Goal: Transaction & Acquisition: Book appointment/travel/reservation

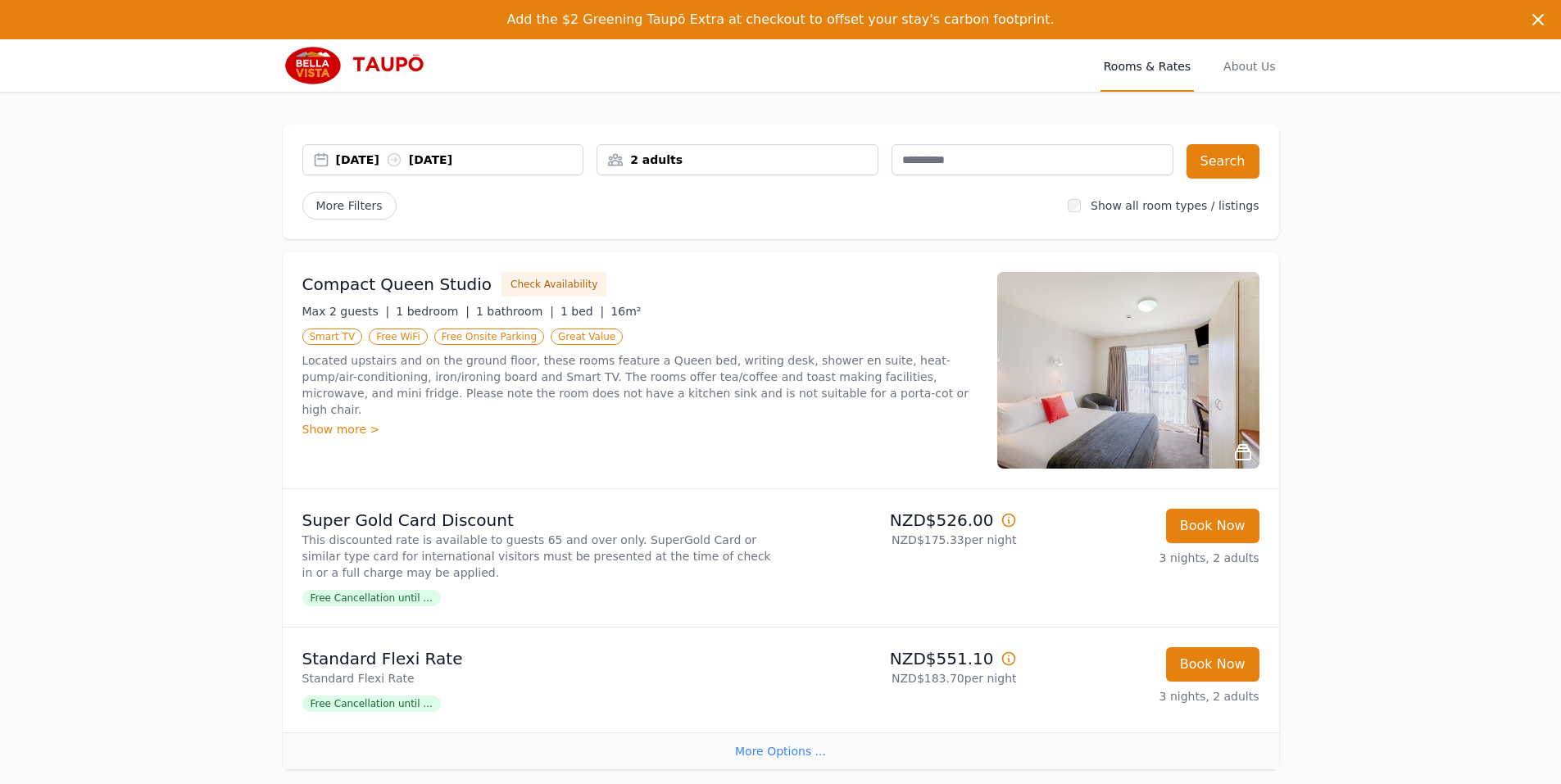
click at [802, 167] on div "2 adults" at bounding box center [737, 160] width 280 height 16
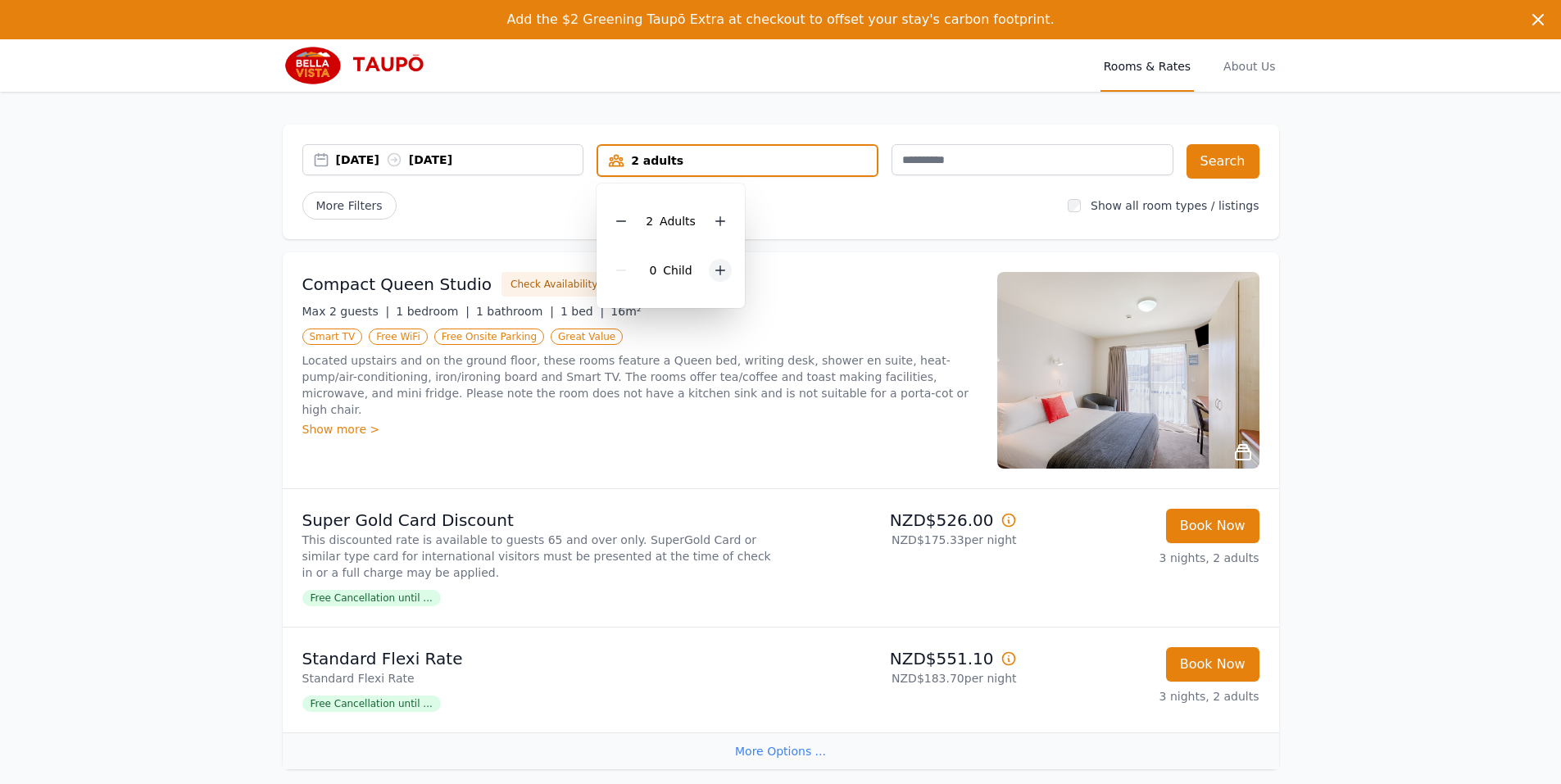
click at [714, 265] on icon at bounding box center [721, 270] width 13 height 13
click at [1235, 161] on button "Search" at bounding box center [1223, 161] width 73 height 35
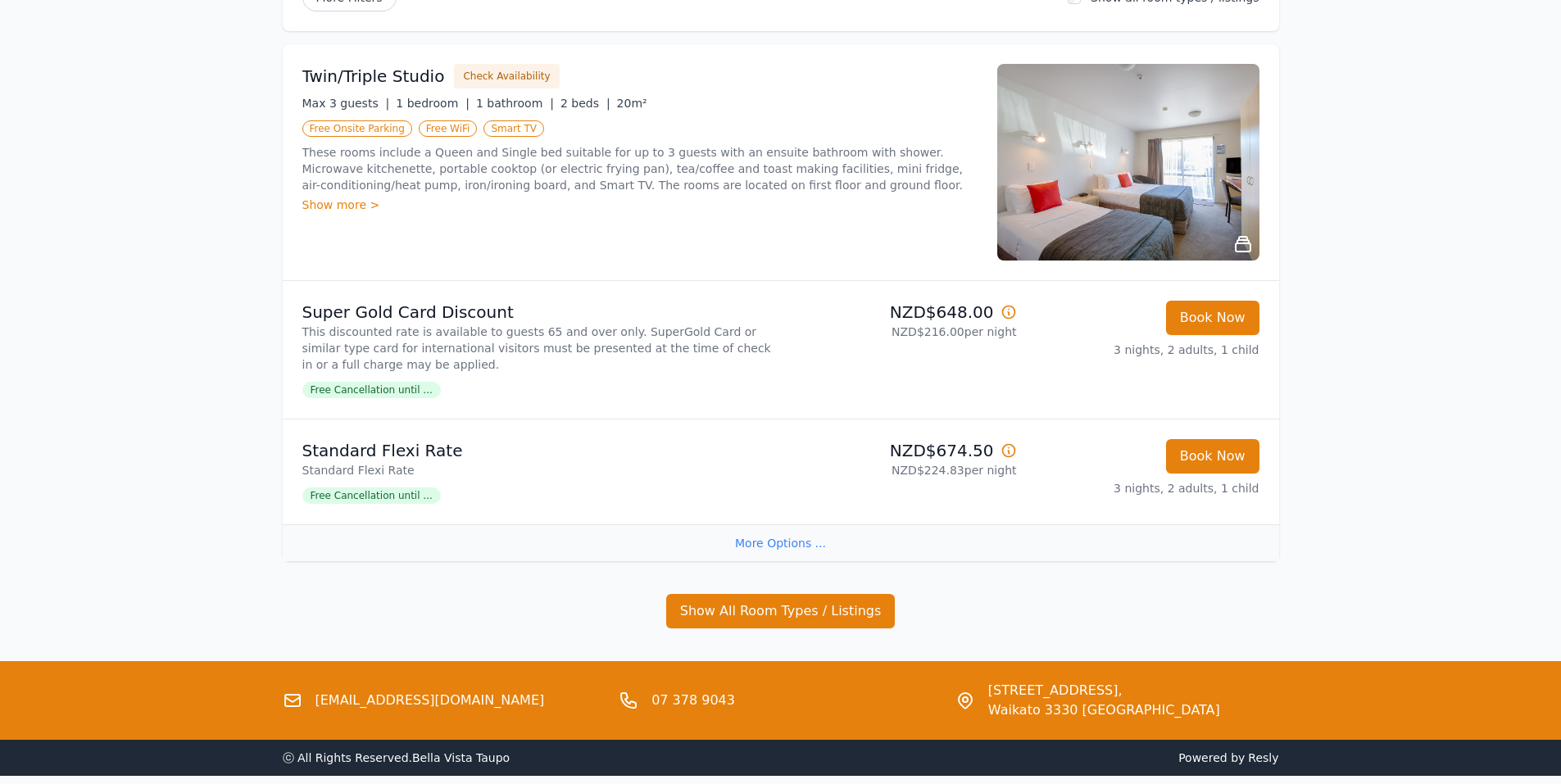
scroll to position [33, 0]
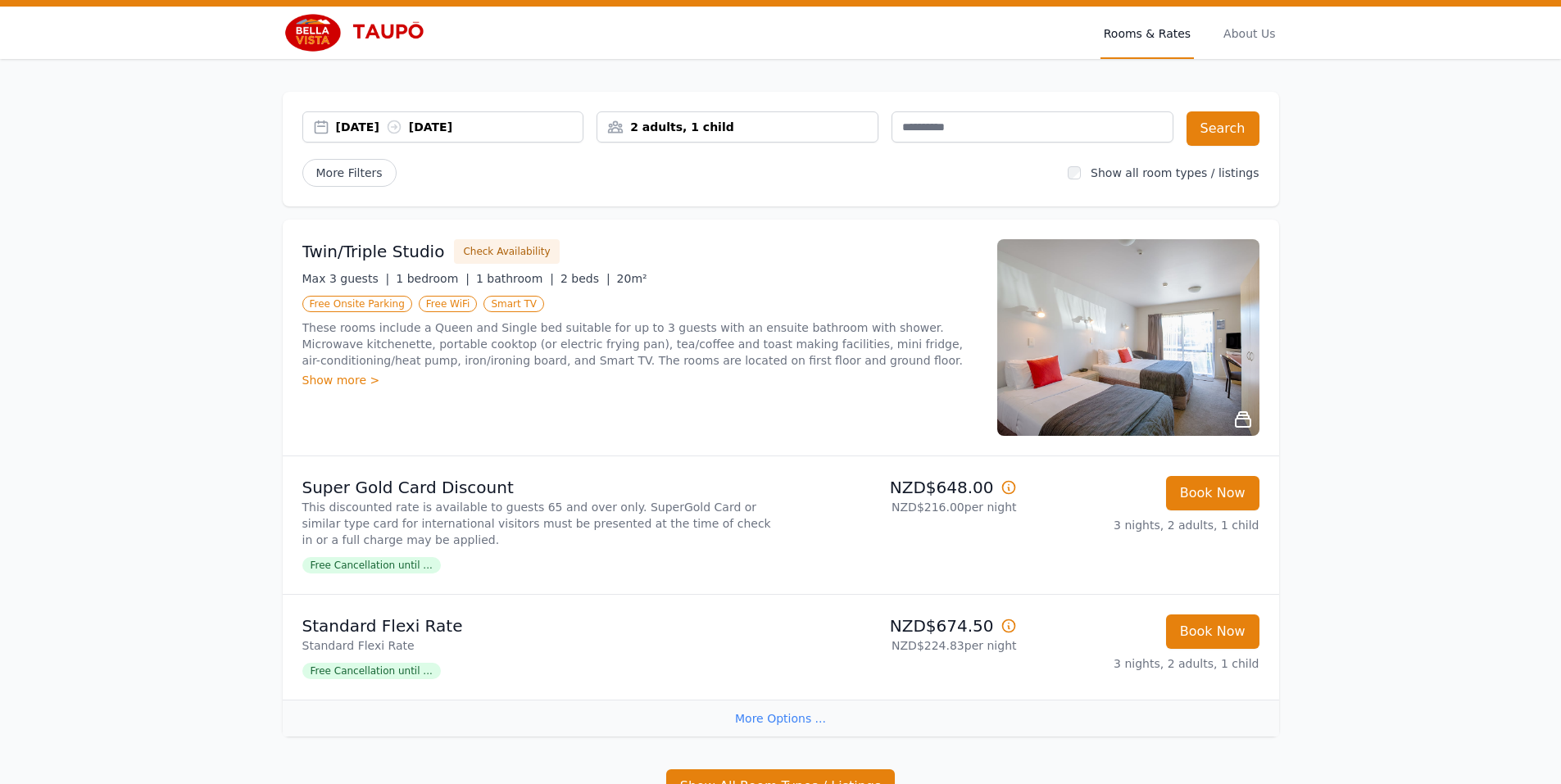
click at [344, 380] on div "Show more >" at bounding box center [640, 380] width 675 height 16
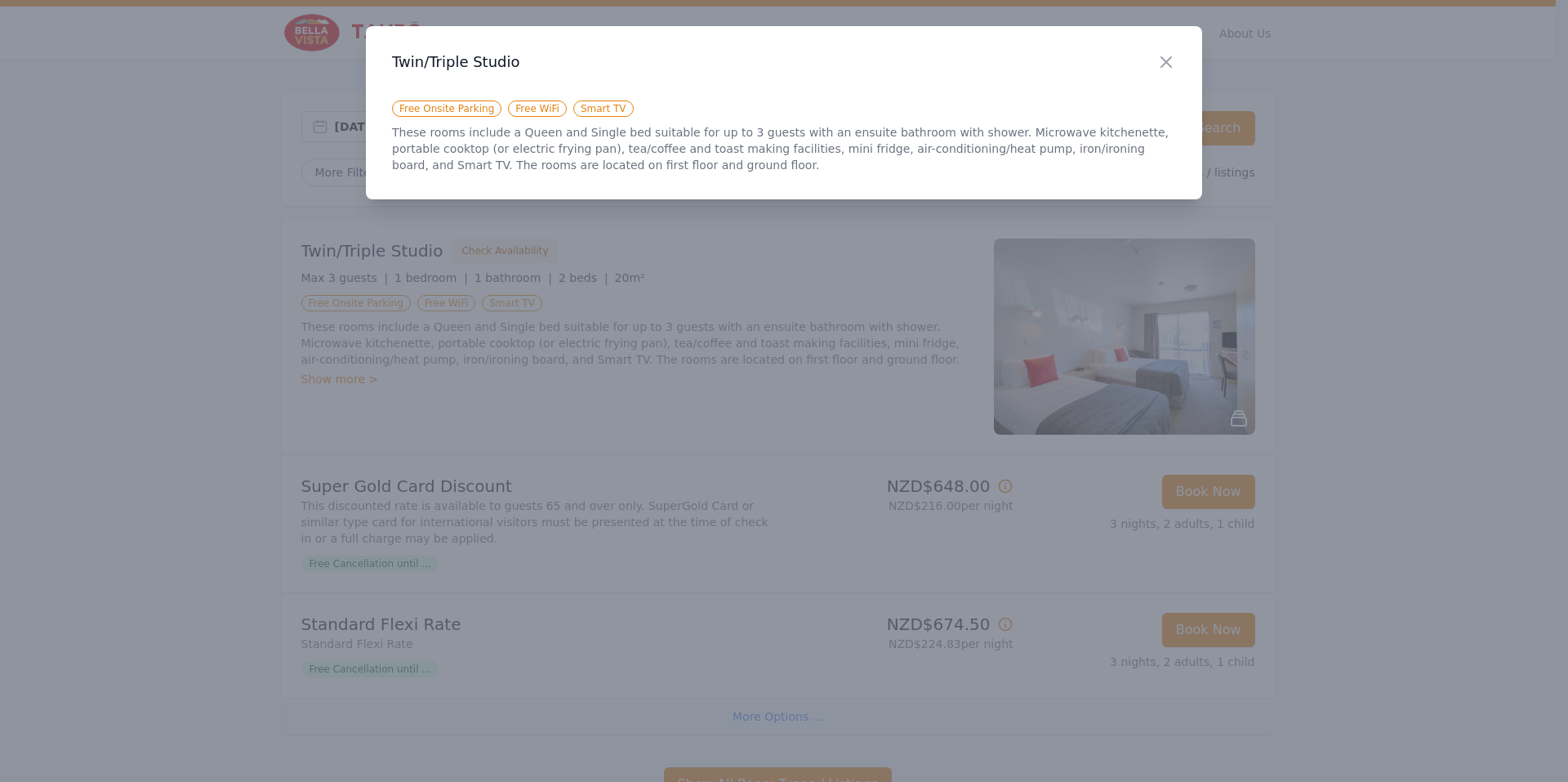
click at [756, 382] on div at bounding box center [784, 391] width 1568 height 782
